Goal: Information Seeking & Learning: Learn about a topic

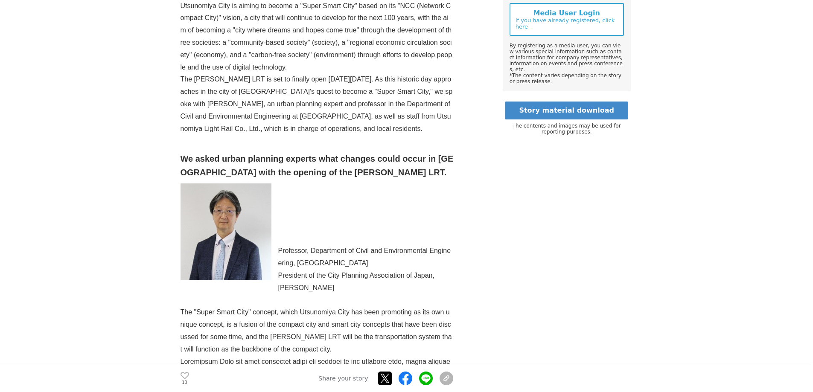
scroll to position [427, 0]
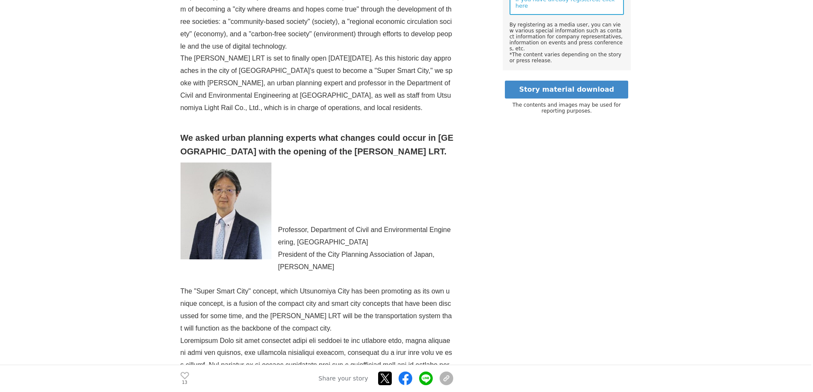
drag, startPoint x: 344, startPoint y: 249, endPoint x: 279, endPoint y: 211, distance: 75.7
copy div "Professor, Department of Civil and Environmental Engineering, Waseda University…"
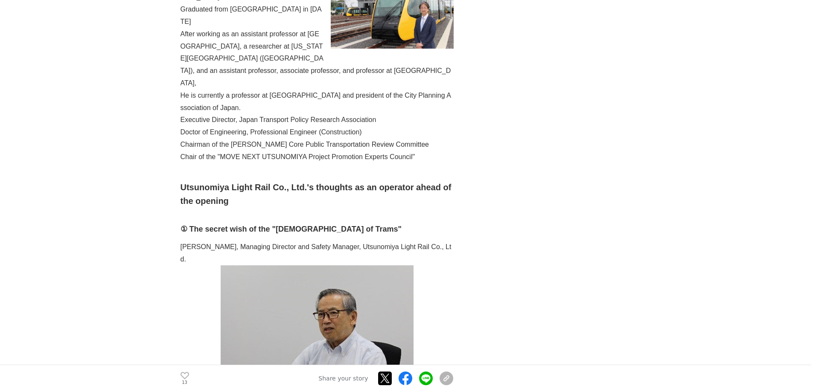
scroll to position [1366, 0]
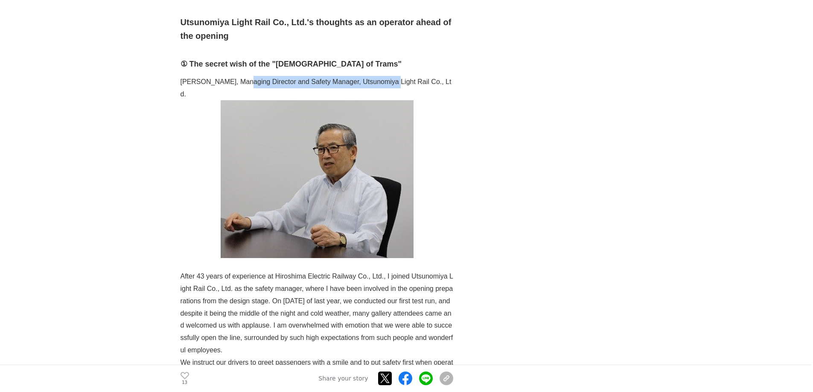
drag, startPoint x: 241, startPoint y: 38, endPoint x: 393, endPoint y: 42, distance: 151.5
click at [393, 78] on font "[PERSON_NAME], Managing Director and Safety Manager, Utsunomiya Light Rail Co.,…" at bounding box center [316, 88] width 271 height 20
click at [328, 78] on font "[PERSON_NAME], Managing Director and Safety Manager, Utsunomiya Light Rail Co.,…" at bounding box center [316, 88] width 271 height 20
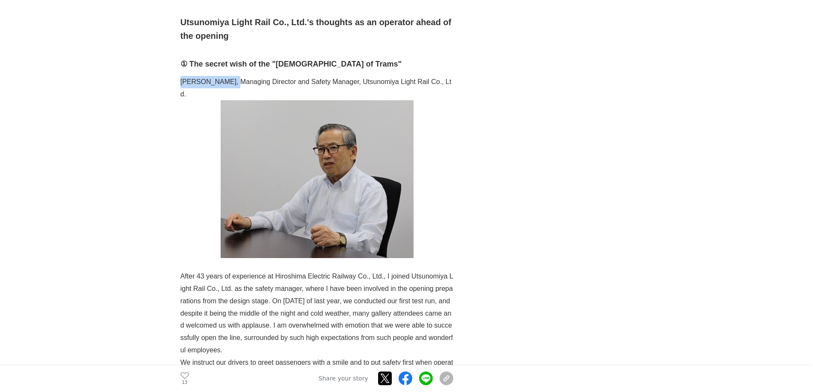
drag, startPoint x: 180, startPoint y: 42, endPoint x: 233, endPoint y: 44, distance: 52.5
click at [233, 76] on p "[PERSON_NAME], Managing Director and Safety Manager, Utsunomiya Light Rail Co.,…" at bounding box center [317, 88] width 273 height 25
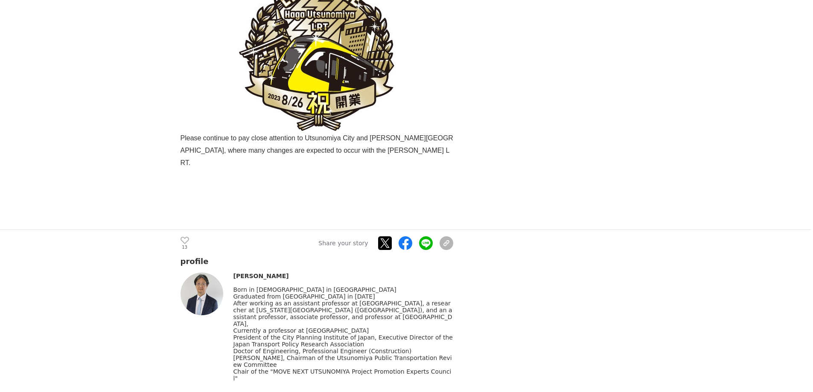
scroll to position [3072, 0]
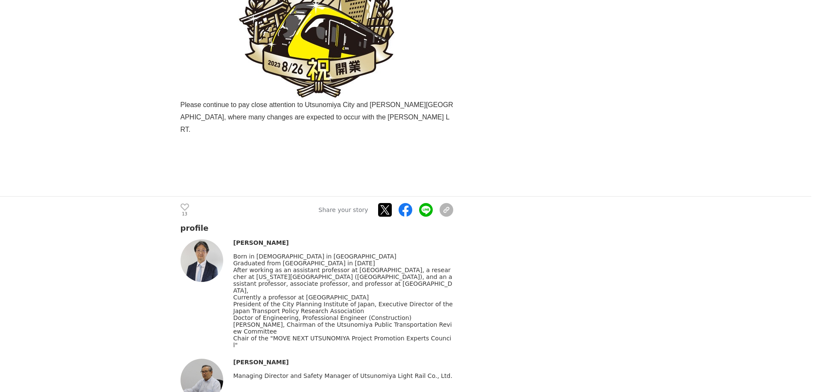
drag, startPoint x: 408, startPoint y: 231, endPoint x: 308, endPoint y: 223, distance: 100.6
click at [308, 253] on div "Born in [DEMOGRAPHIC_DATA] in [GEOGRAPHIC_DATA] Graduated from [GEOGRAPHIC_DATA…" at bounding box center [343, 301] width 220 height 96
click at [287, 267] on font "After working as an assistant professor at [GEOGRAPHIC_DATA], a researcher at […" at bounding box center [342, 280] width 219 height 27
drag, startPoint x: 275, startPoint y: 236, endPoint x: 376, endPoint y: 241, distance: 100.8
click at [411, 267] on font "After working as an assistant professor at [GEOGRAPHIC_DATA], a researcher at […" at bounding box center [342, 280] width 219 height 27
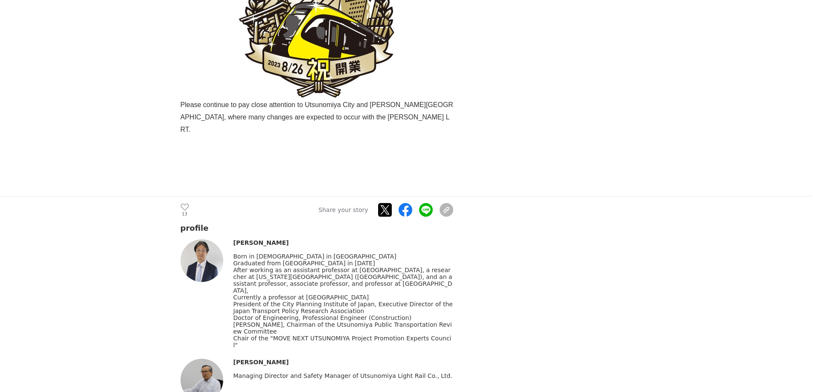
click at [363, 267] on font "After working as an assistant professor at [GEOGRAPHIC_DATA], a researcher at […" at bounding box center [342, 280] width 219 height 27
drag, startPoint x: 332, startPoint y: 278, endPoint x: 234, endPoint y: 270, distance: 98.0
click at [234, 301] on div "President of the City Planning Institute of Japan, Executive Director of the Ja…" at bounding box center [343, 308] width 220 height 14
click at [295, 335] on font "Chair of the "MOVE NEXT UTSUNOMIYA Project Promotion Experts Council"" at bounding box center [342, 342] width 218 height 14
drag, startPoint x: 270, startPoint y: 301, endPoint x: 441, endPoint y: 299, distance: 170.7
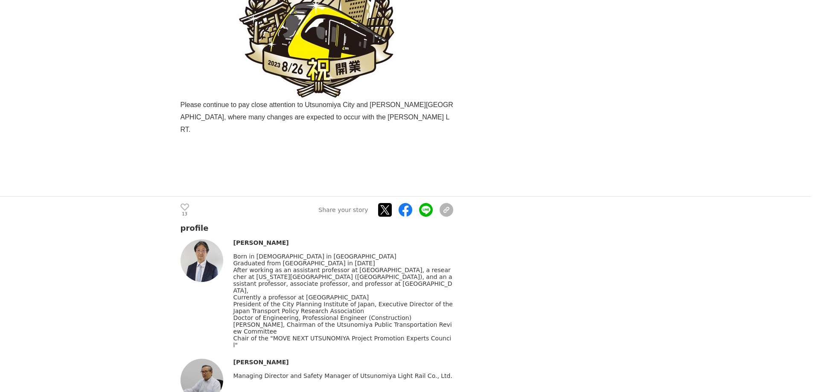
click at [441, 335] on div "Chair of the "MOVE NEXT UTSUNOMIYA Project Promotion Experts Council"" at bounding box center [343, 342] width 220 height 14
click at [267, 294] on font "Currently a professor at [GEOGRAPHIC_DATA]" at bounding box center [301, 297] width 136 height 7
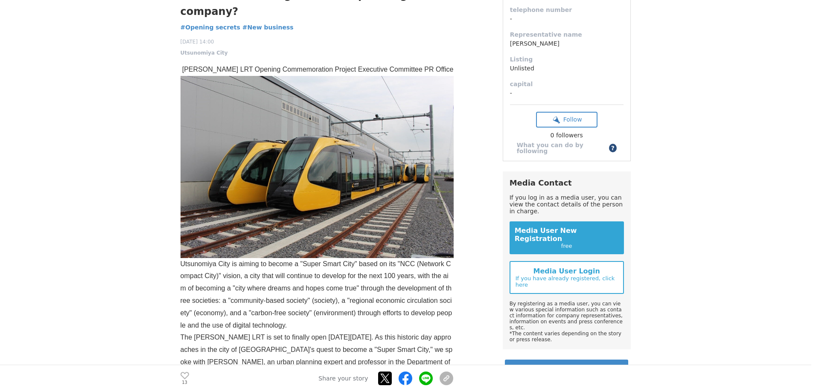
scroll to position [0, 0]
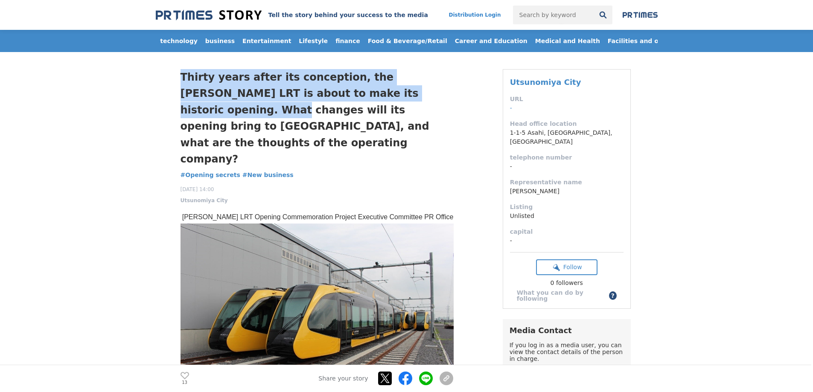
drag, startPoint x: 179, startPoint y: 73, endPoint x: 399, endPoint y: 90, distance: 221.3
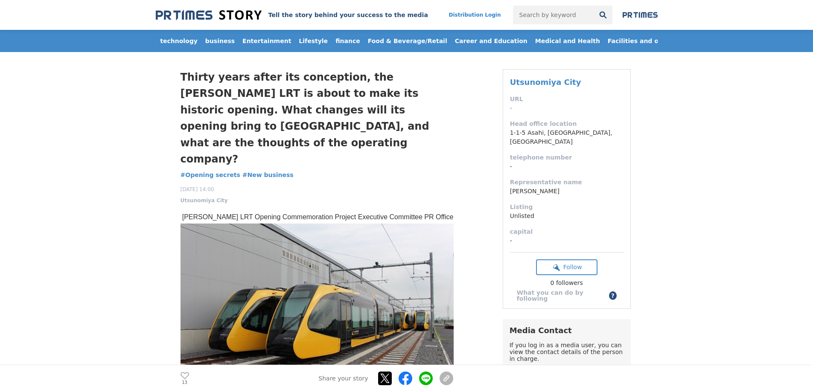
click at [396, 110] on font "Thirty years after its conception, the [PERSON_NAME] LRT is about to make its h…" at bounding box center [305, 118] width 249 height 94
